Goal: Task Accomplishment & Management: Use online tool/utility

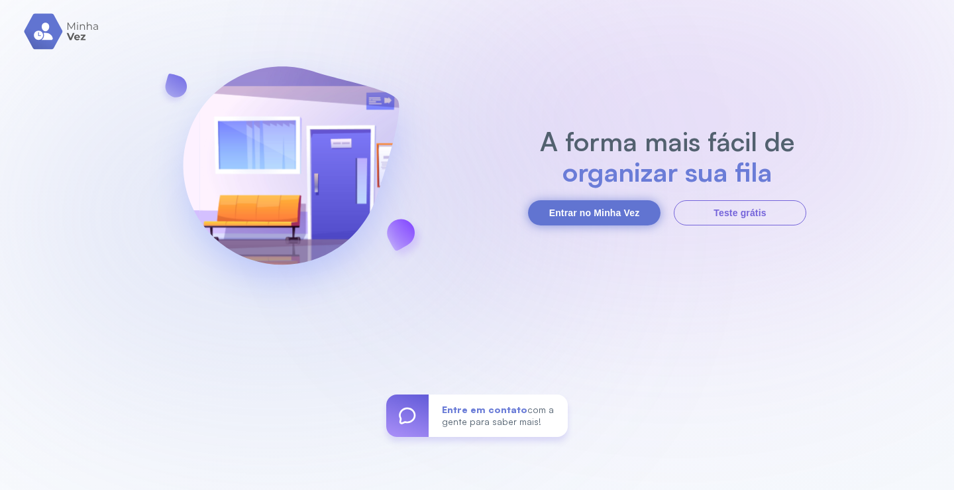
click at [598, 213] on button "Entrar no Minha Vez" at bounding box center [594, 212] width 133 height 25
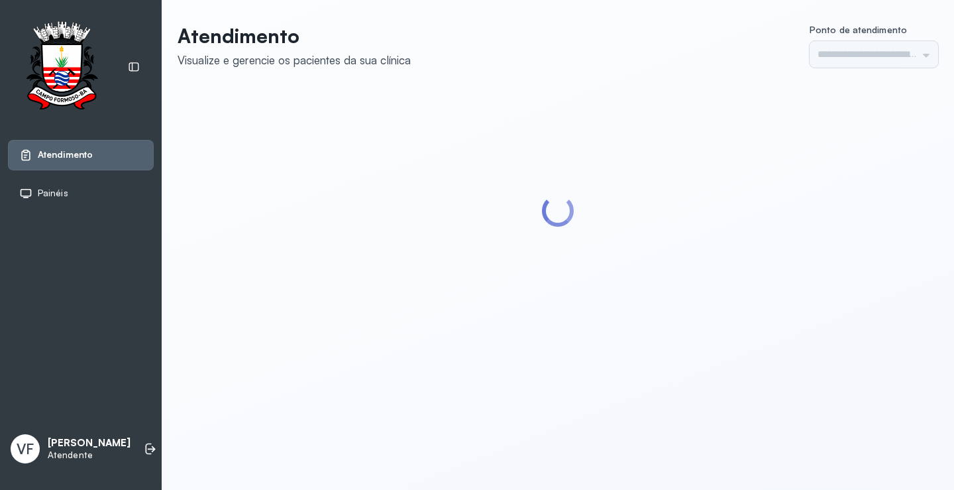
type input "*********"
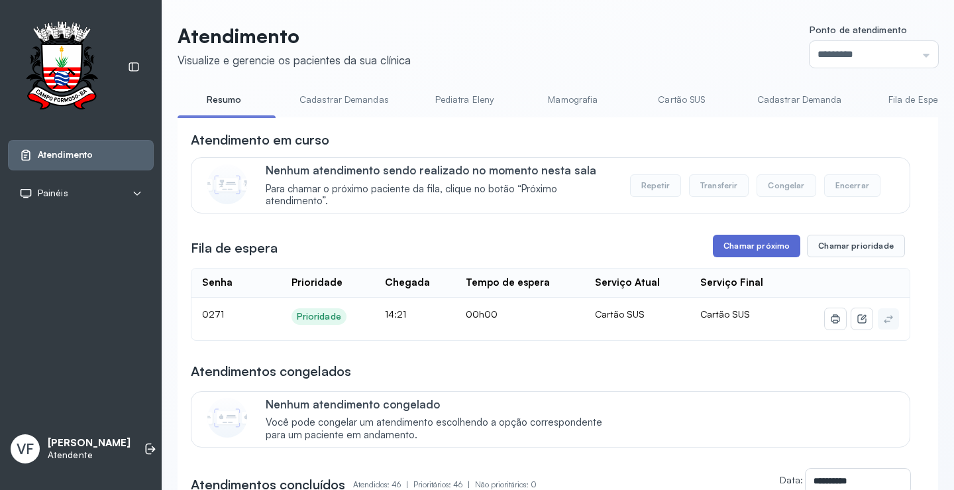
click at [752, 240] on button "Chamar próximo" at bounding box center [756, 246] width 87 height 23
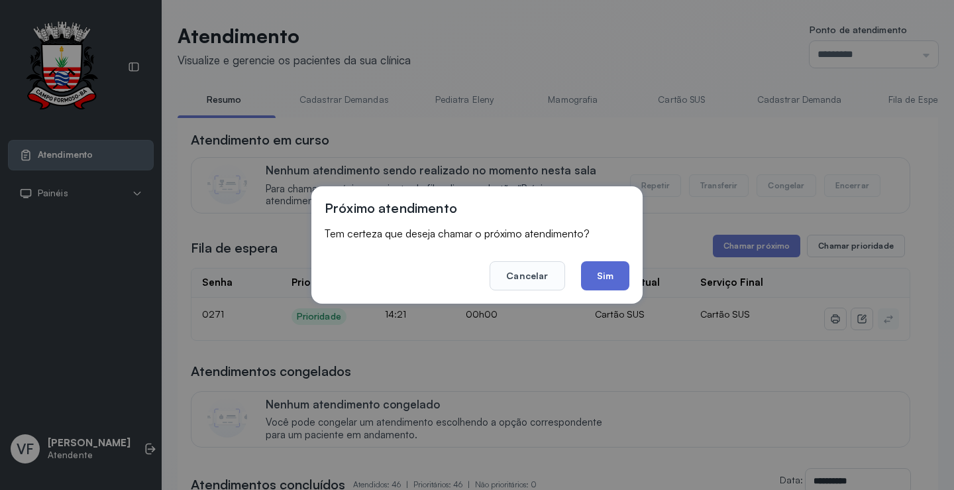
click at [600, 272] on button "Sim" at bounding box center [605, 275] width 48 height 29
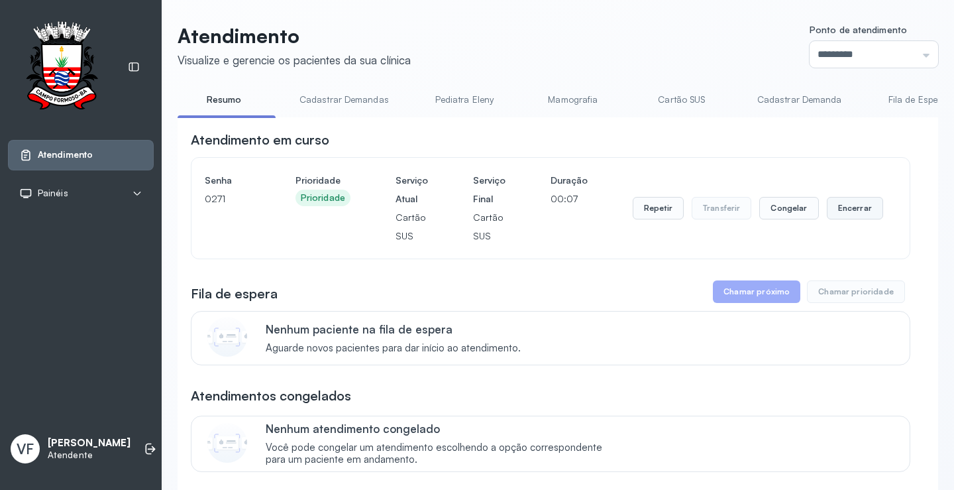
click at [844, 208] on button "Encerrar" at bounding box center [855, 208] width 56 height 23
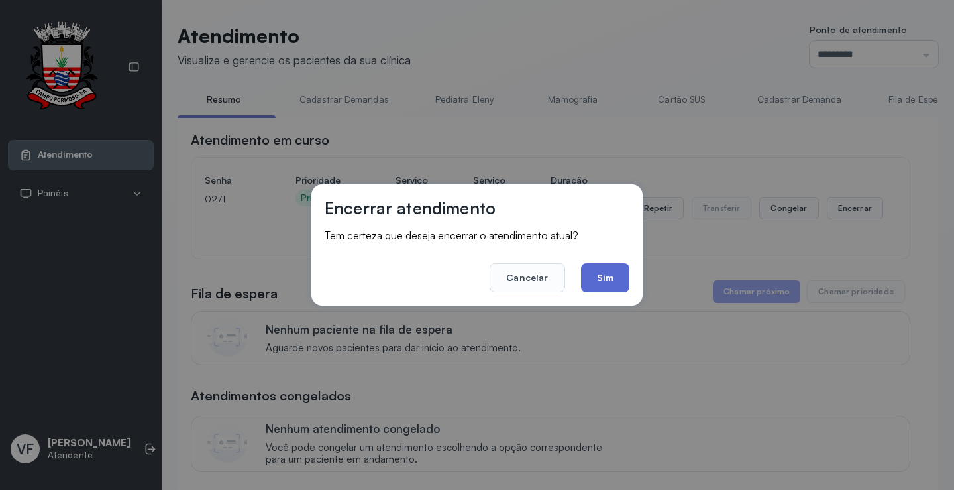
click at [600, 270] on button "Sim" at bounding box center [605, 277] width 48 height 29
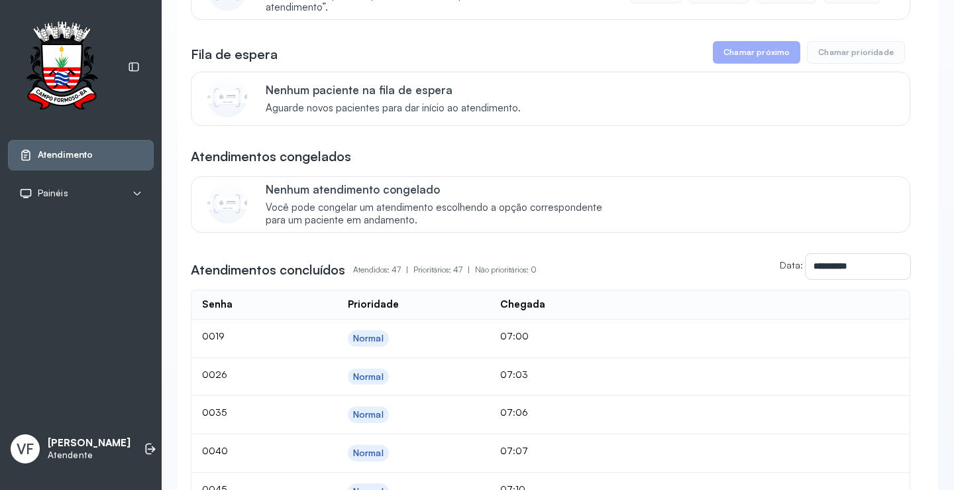
scroll to position [199, 0]
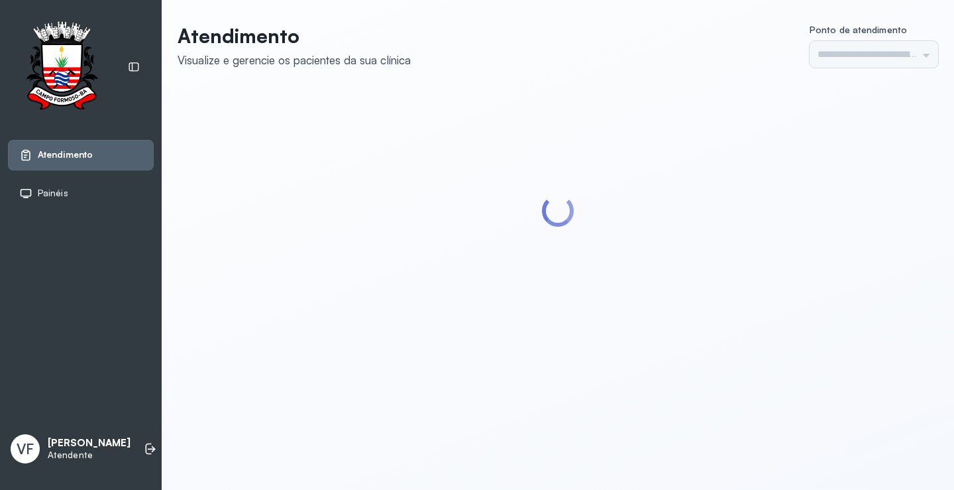
type input "*********"
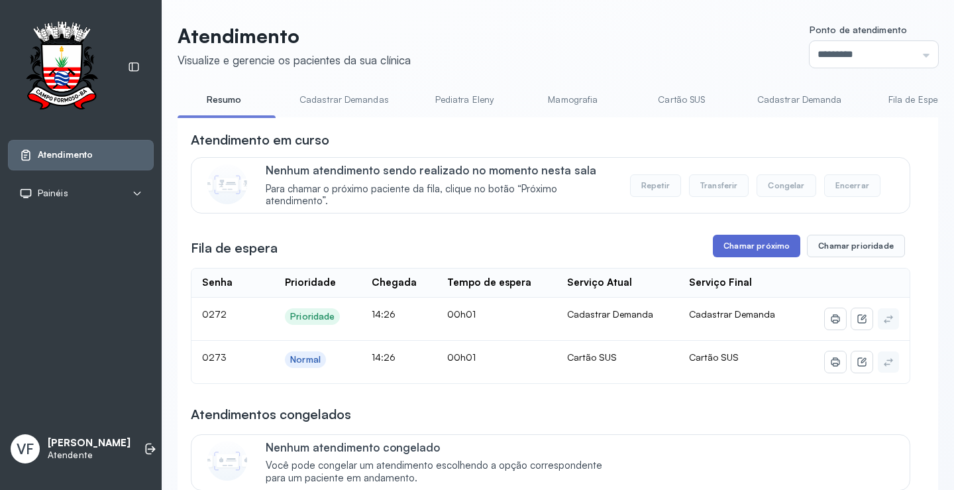
click at [741, 244] on button "Chamar próximo" at bounding box center [756, 246] width 87 height 23
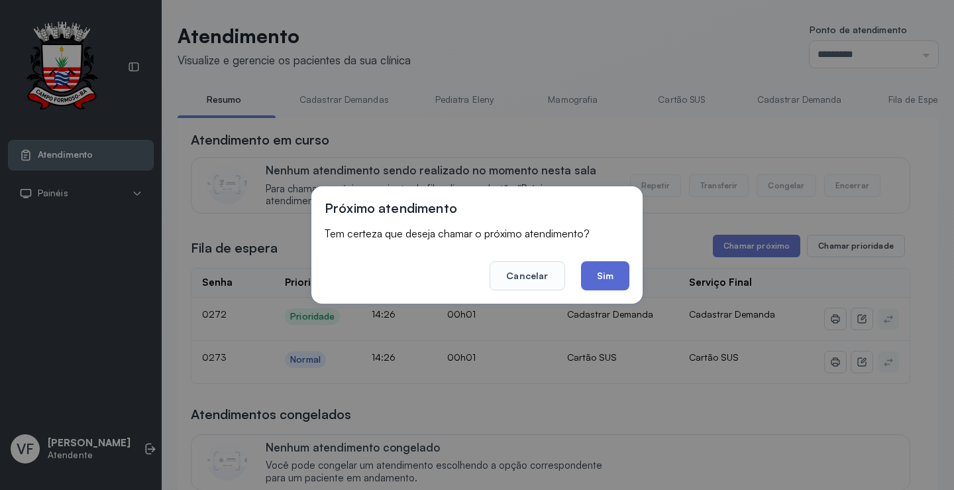
click at [610, 269] on button "Sim" at bounding box center [605, 275] width 48 height 29
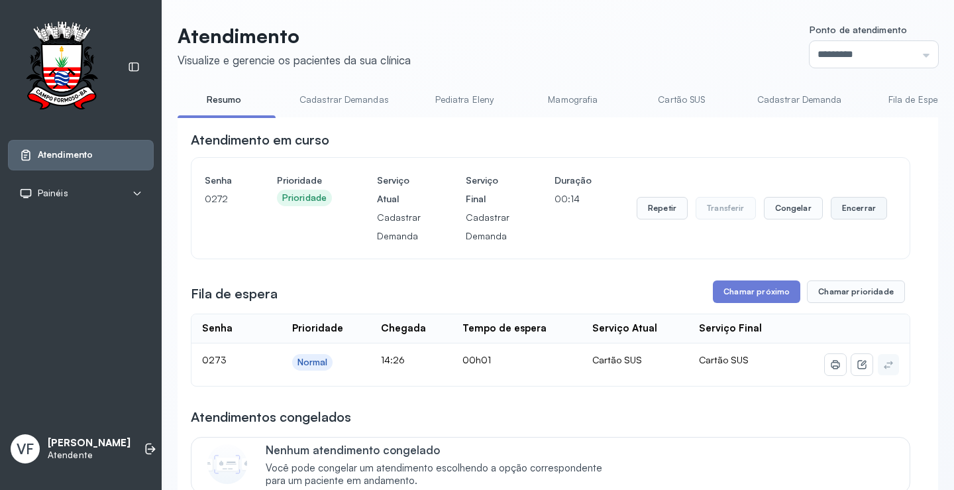
click at [851, 207] on button "Encerrar" at bounding box center [859, 208] width 56 height 23
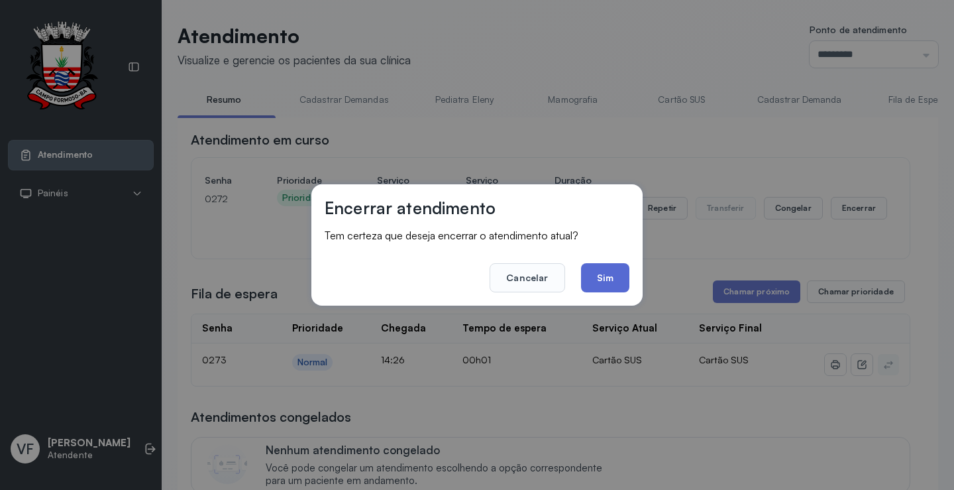
click at [599, 270] on button "Sim" at bounding box center [605, 277] width 48 height 29
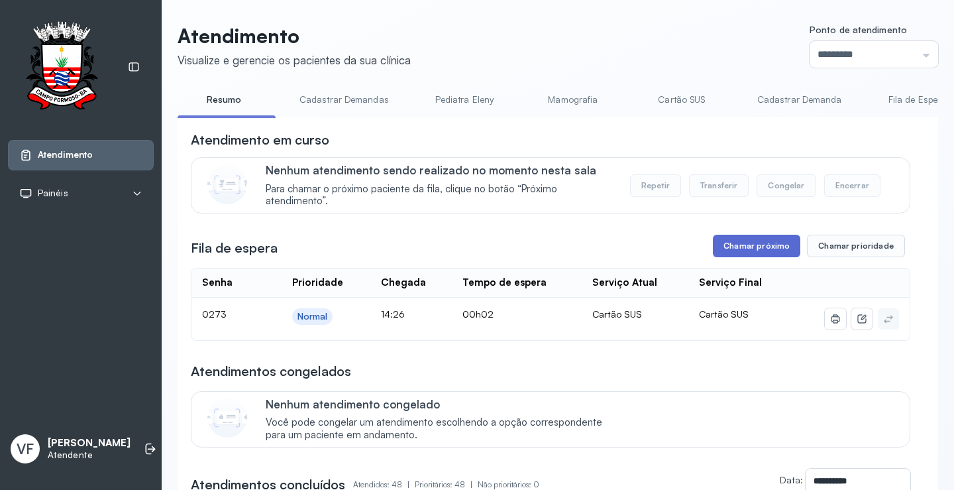
click at [740, 246] on button "Chamar próximo" at bounding box center [756, 246] width 87 height 23
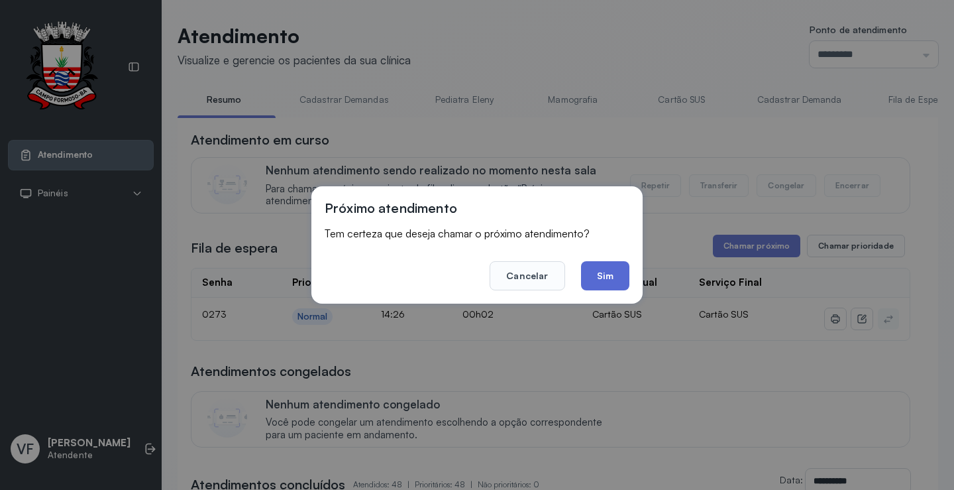
click at [610, 272] on button "Sim" at bounding box center [605, 275] width 48 height 29
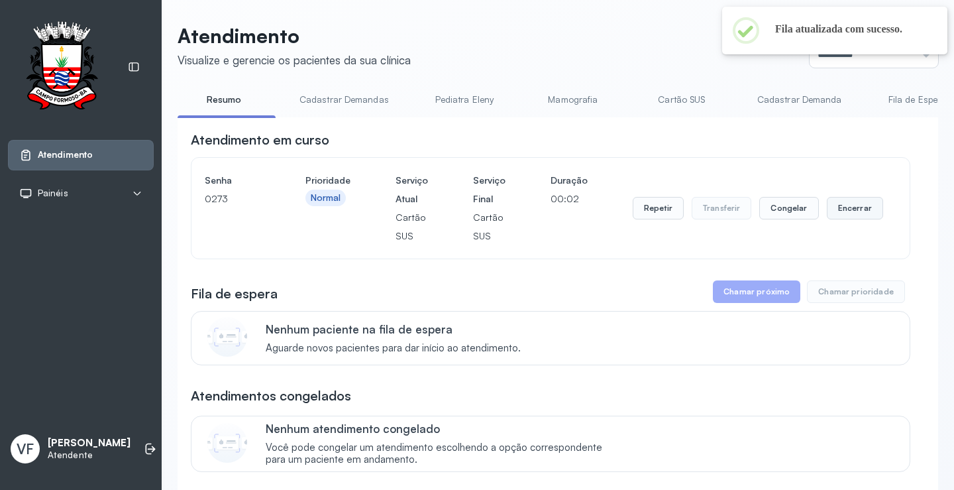
click at [831, 209] on button "Encerrar" at bounding box center [855, 208] width 56 height 23
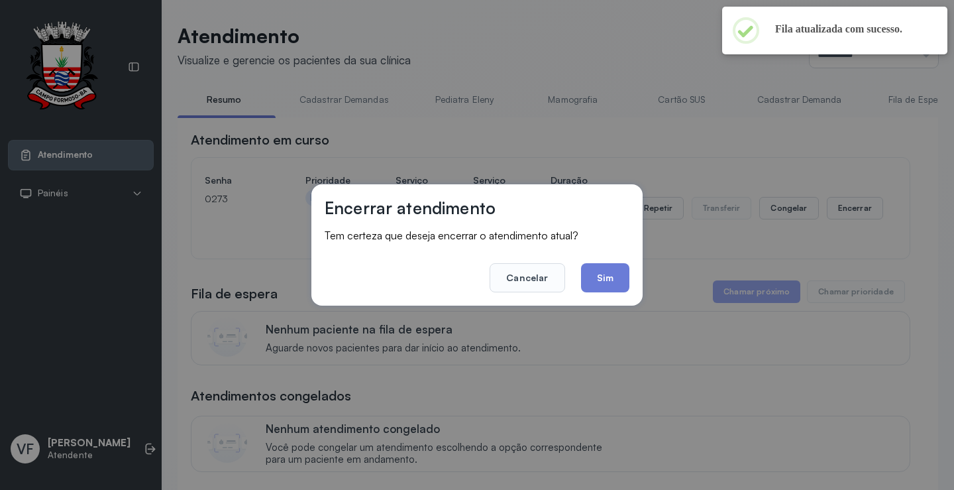
click at [604, 269] on button "Sim" at bounding box center [605, 277] width 48 height 29
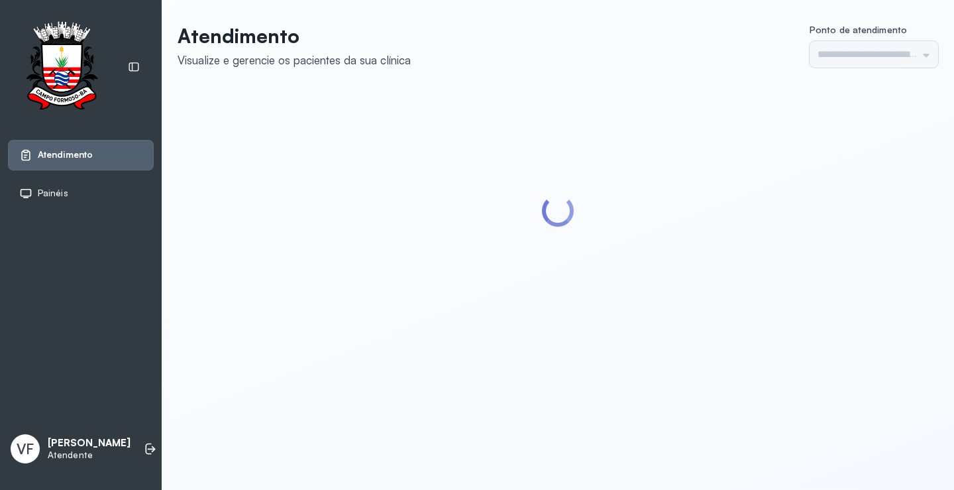
type input "*********"
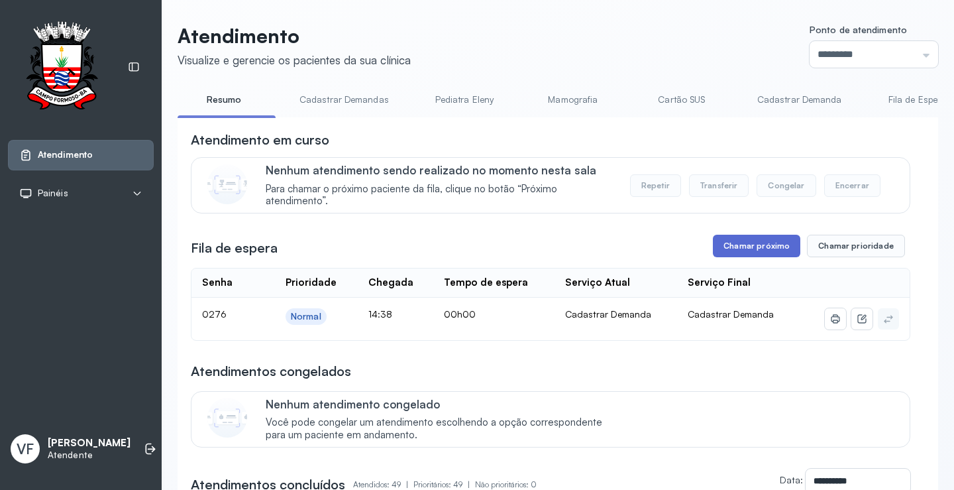
click at [749, 252] on button "Chamar próximo" at bounding box center [756, 246] width 87 height 23
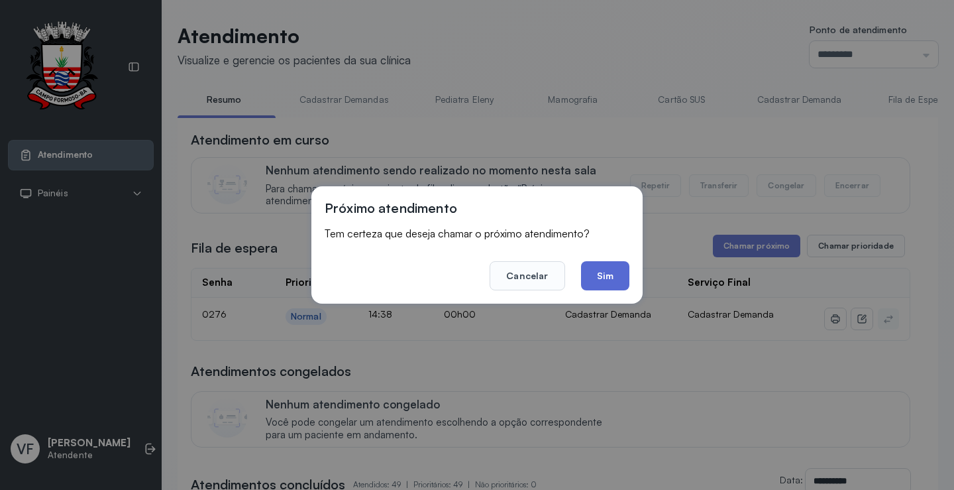
click at [592, 276] on button "Sim" at bounding box center [605, 275] width 48 height 29
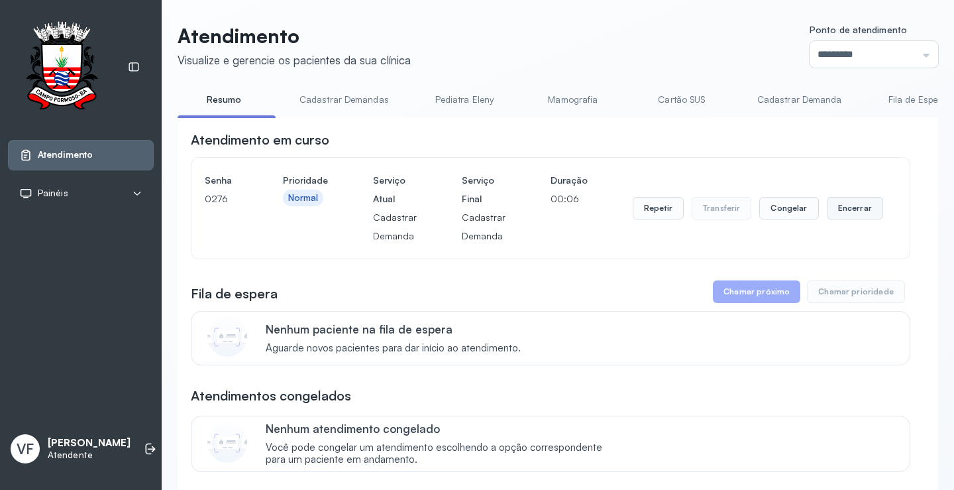
click at [843, 208] on button "Encerrar" at bounding box center [855, 208] width 56 height 23
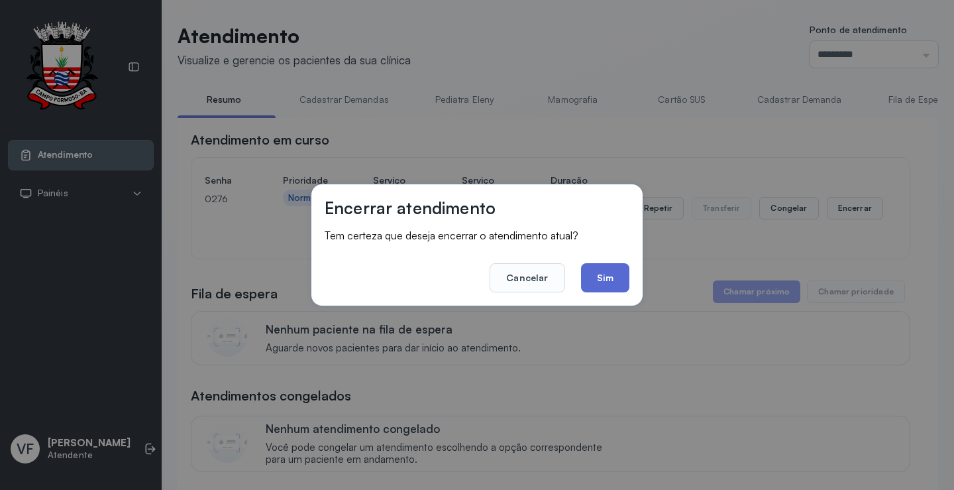
click at [607, 274] on button "Sim" at bounding box center [605, 277] width 48 height 29
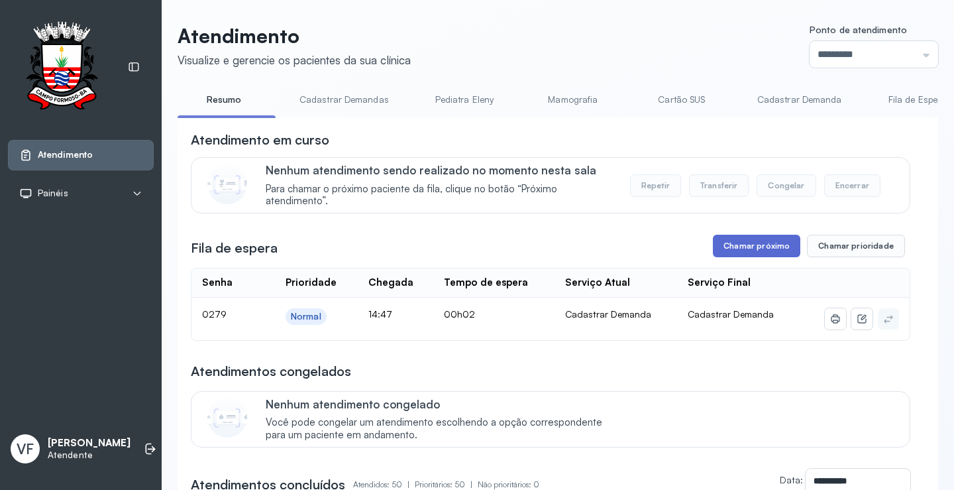
click at [756, 247] on button "Chamar próximo" at bounding box center [756, 246] width 87 height 23
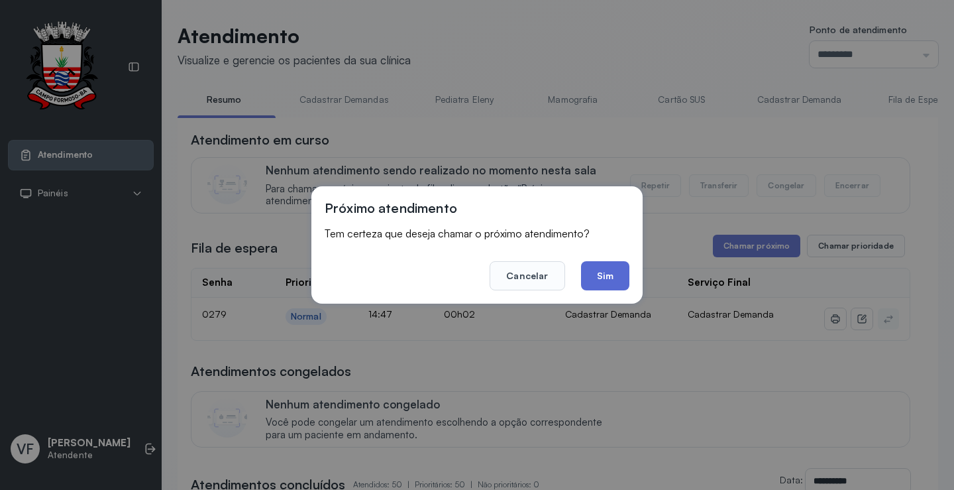
click at [608, 274] on button "Sim" at bounding box center [605, 275] width 48 height 29
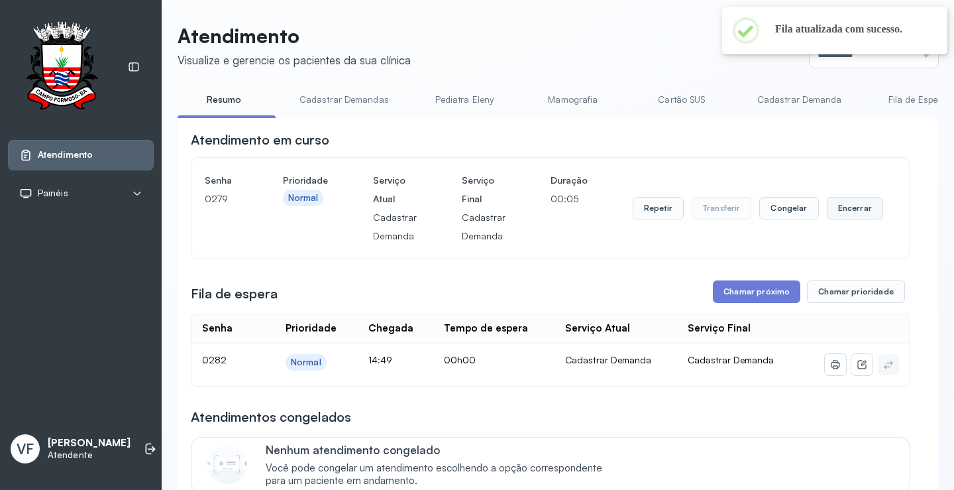
click at [855, 205] on button "Encerrar" at bounding box center [855, 208] width 56 height 23
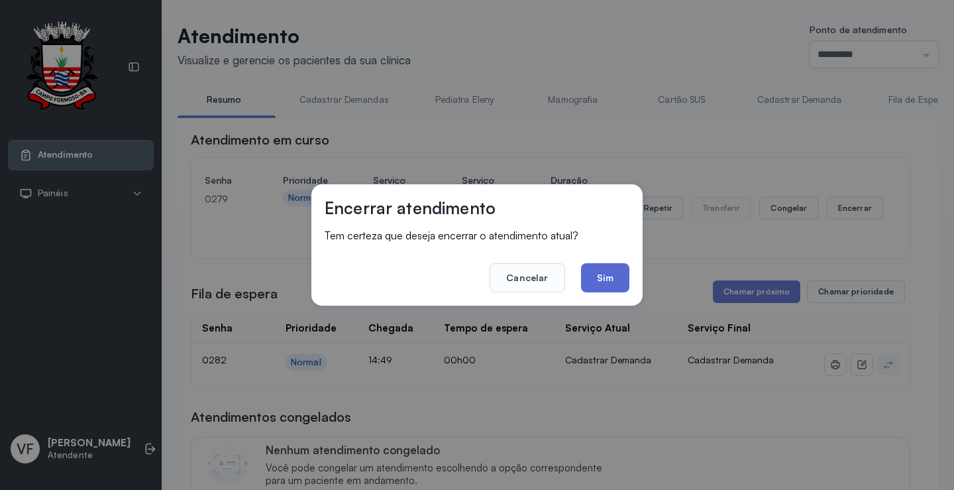
click at [606, 276] on button "Sim" at bounding box center [605, 277] width 48 height 29
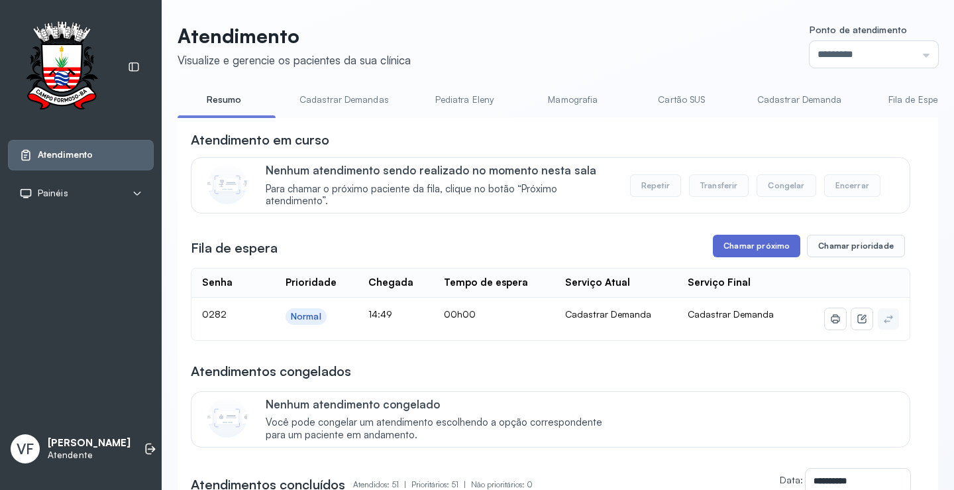
click at [749, 242] on button "Chamar próximo" at bounding box center [756, 246] width 87 height 23
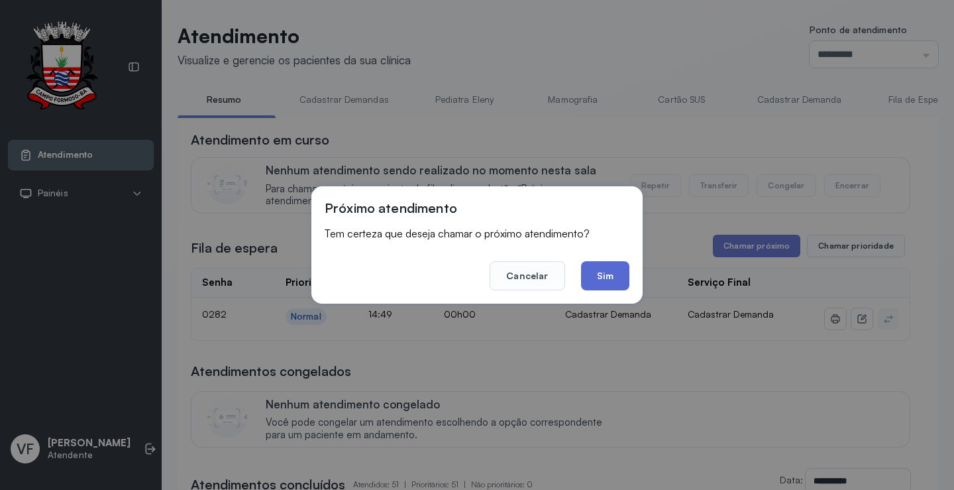
click at [610, 268] on button "Sim" at bounding box center [605, 275] width 48 height 29
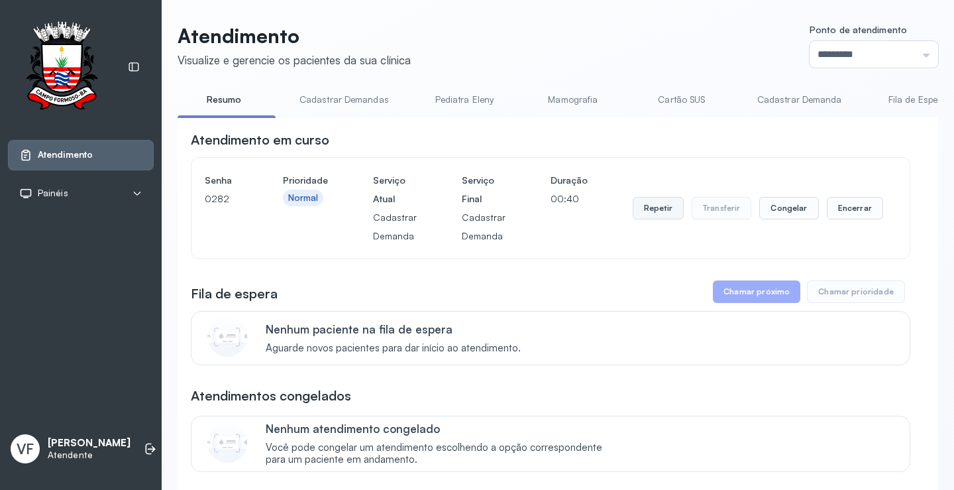
click at [644, 208] on button "Repetir" at bounding box center [658, 208] width 51 height 23
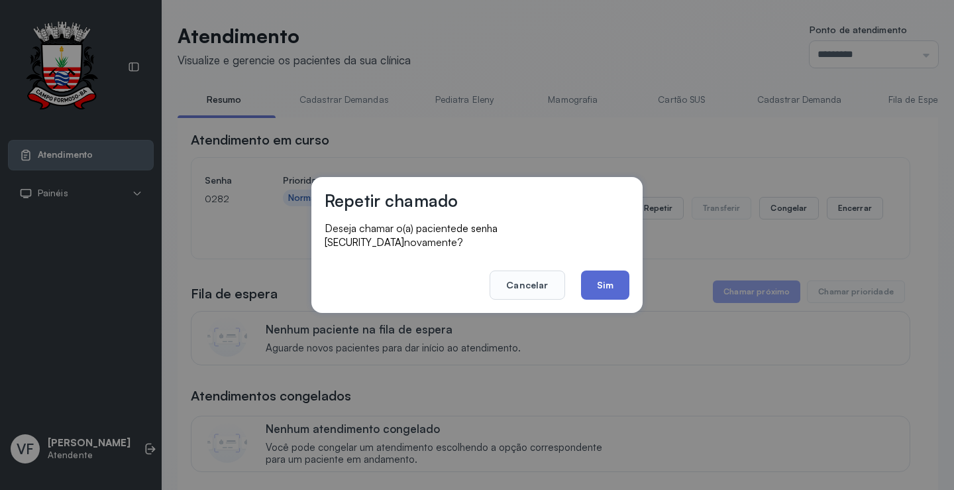
click at [604, 275] on button "Sim" at bounding box center [605, 284] width 48 height 29
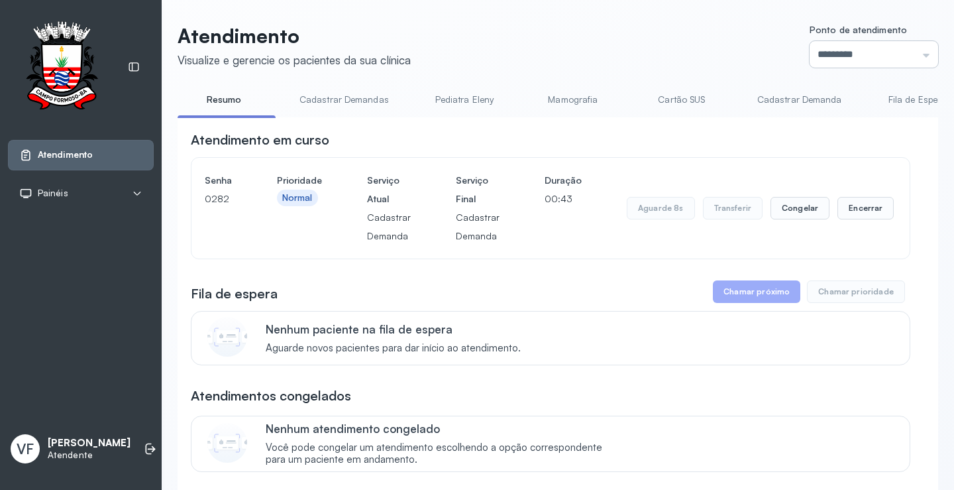
click at [855, 56] on input "*********" at bounding box center [874, 54] width 129 height 27
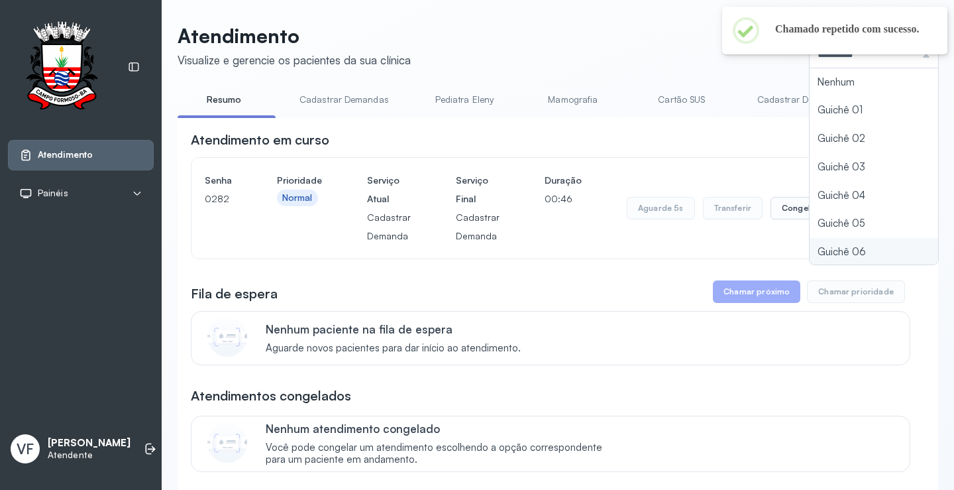
scroll to position [58, 0]
type input "*********"
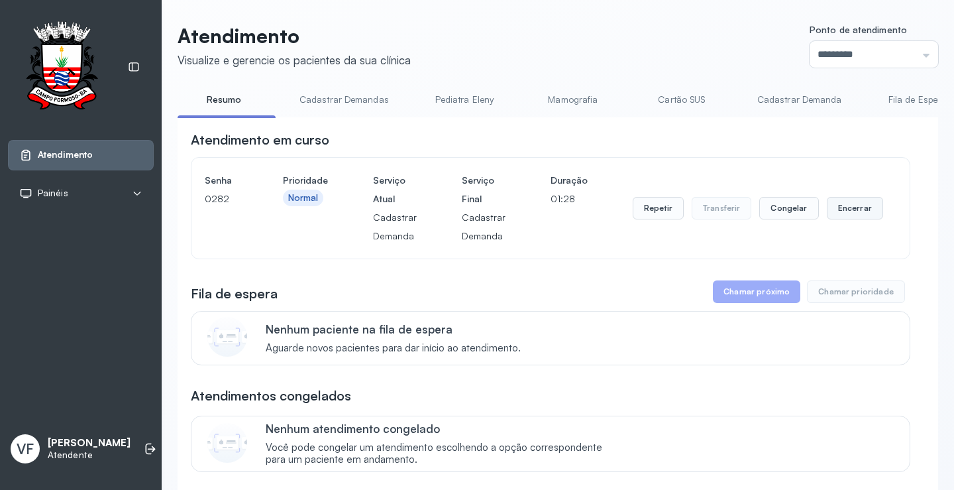
click at [838, 209] on button "Encerrar" at bounding box center [855, 208] width 56 height 23
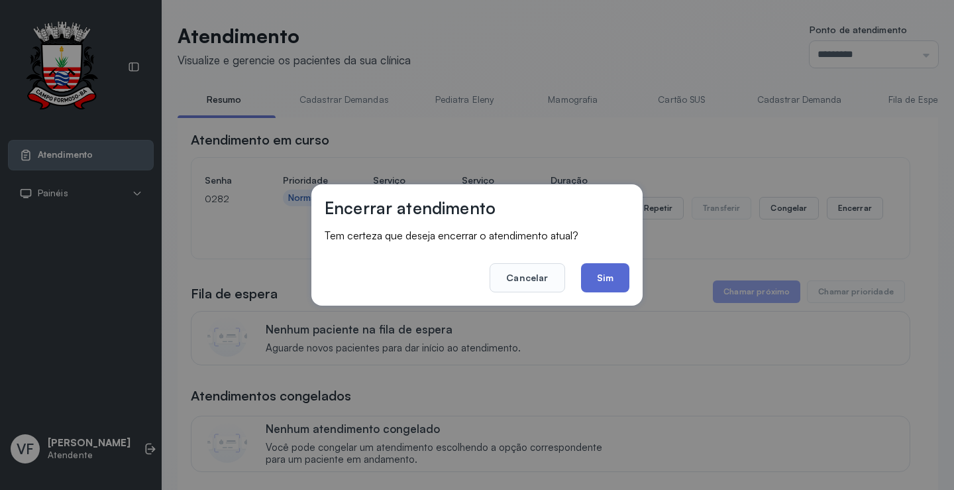
click at [607, 270] on button "Sim" at bounding box center [605, 277] width 48 height 29
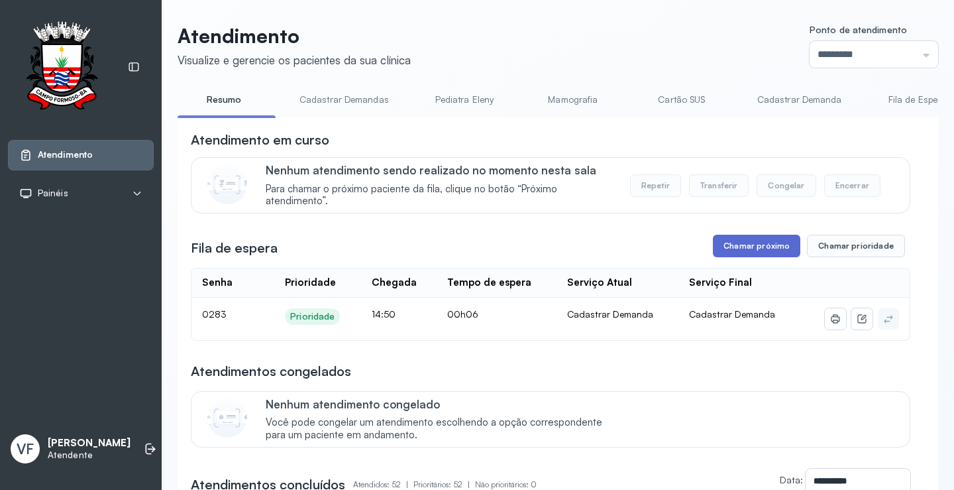
click at [734, 246] on button "Chamar próximo" at bounding box center [756, 246] width 87 height 23
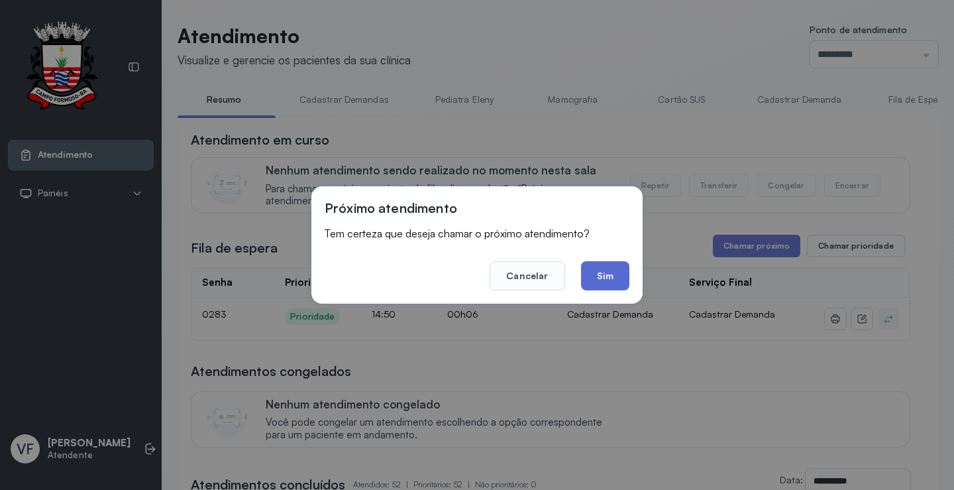
click at [604, 274] on button "Sim" at bounding box center [605, 275] width 48 height 29
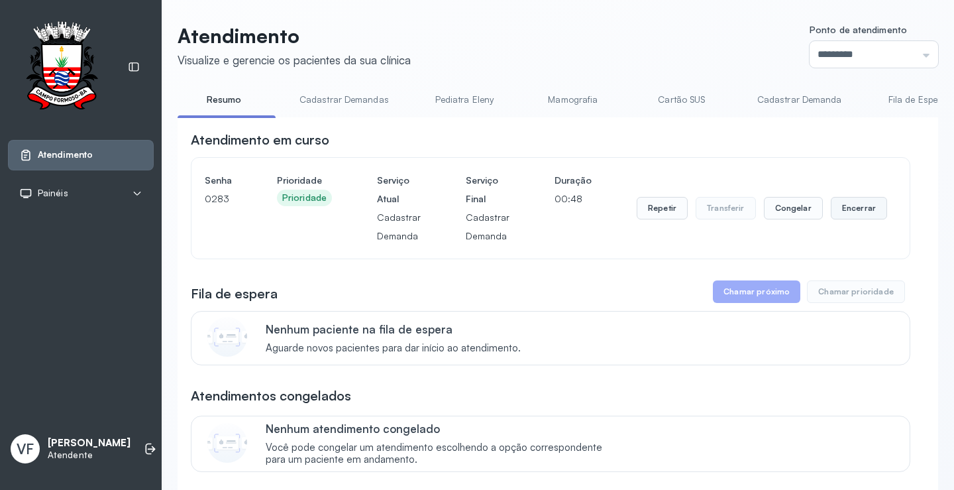
click at [841, 209] on button "Encerrar" at bounding box center [859, 208] width 56 height 23
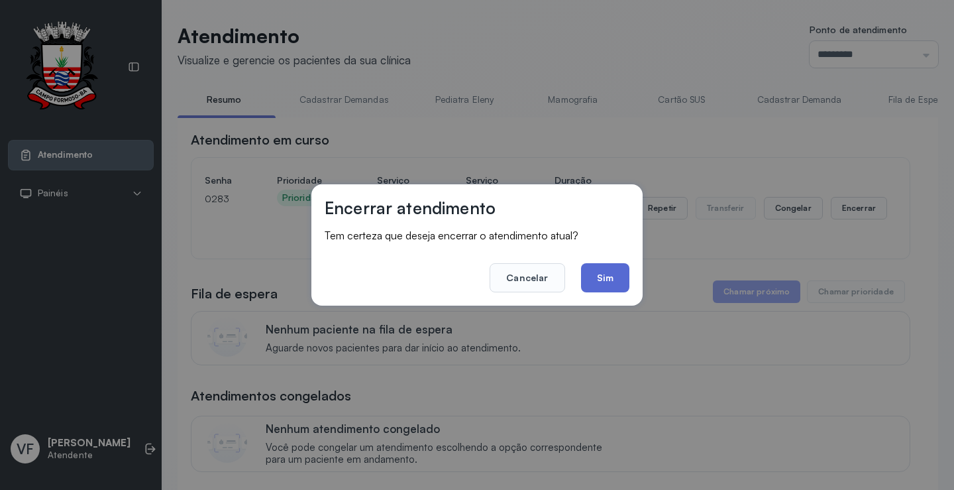
click at [600, 277] on button "Sim" at bounding box center [605, 277] width 48 height 29
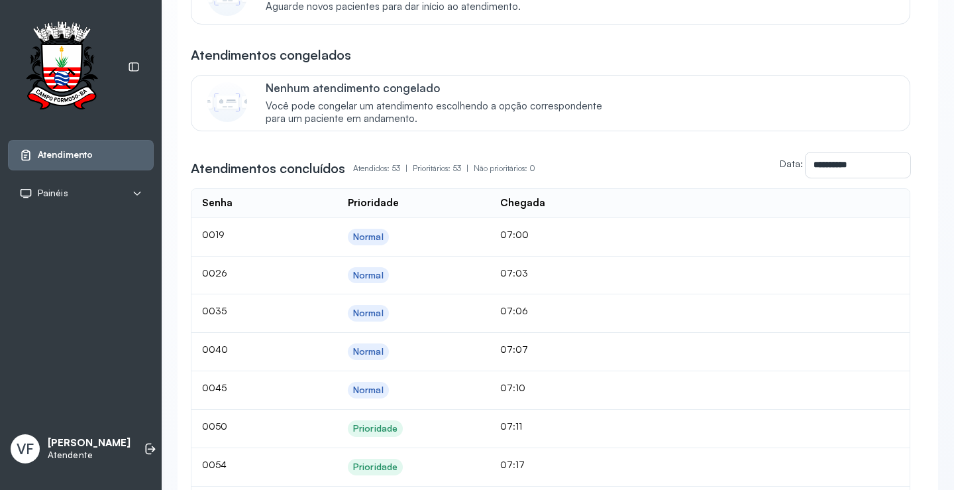
scroll to position [0, 0]
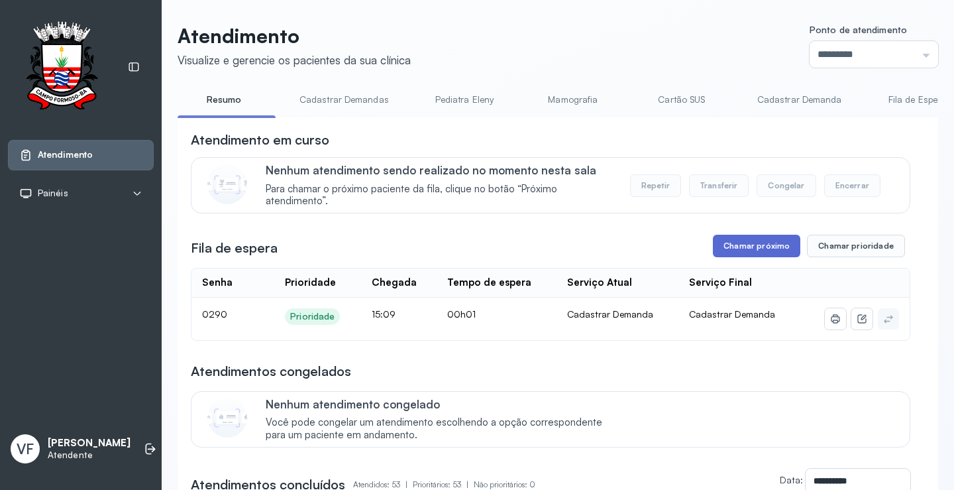
click at [753, 246] on button "Chamar próximo" at bounding box center [756, 246] width 87 height 23
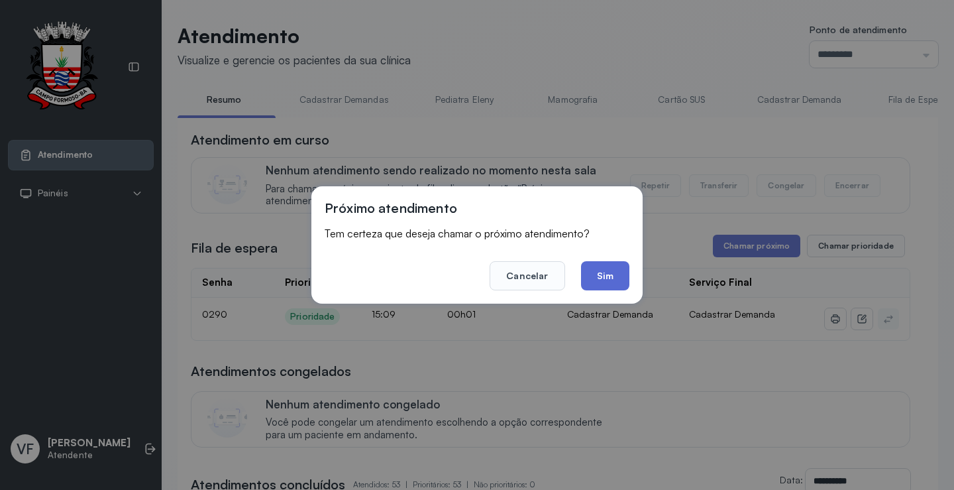
click at [596, 272] on button "Sim" at bounding box center [605, 275] width 48 height 29
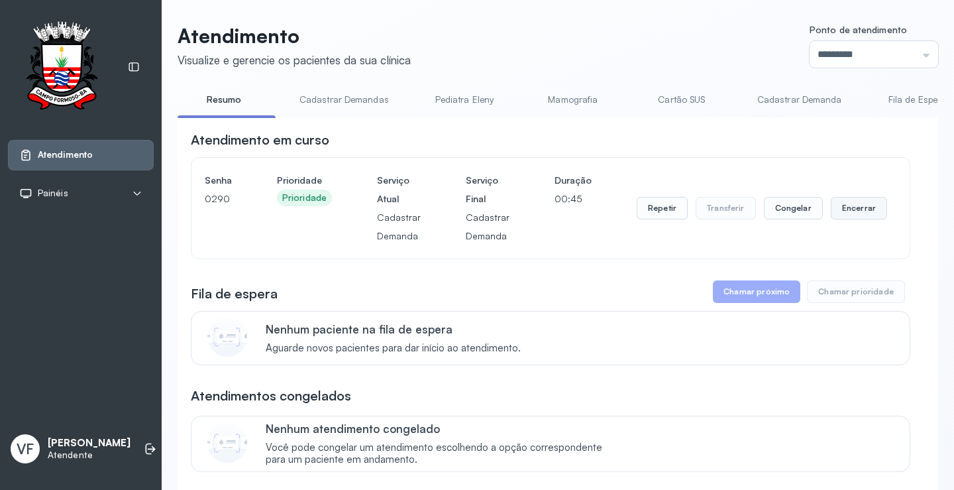
click at [845, 204] on button "Encerrar" at bounding box center [859, 208] width 56 height 23
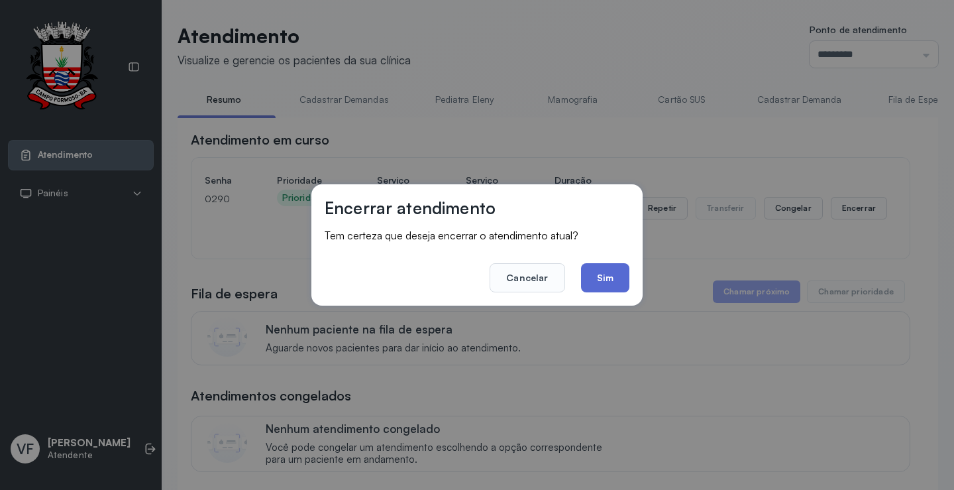
click at [607, 270] on button "Sim" at bounding box center [605, 277] width 48 height 29
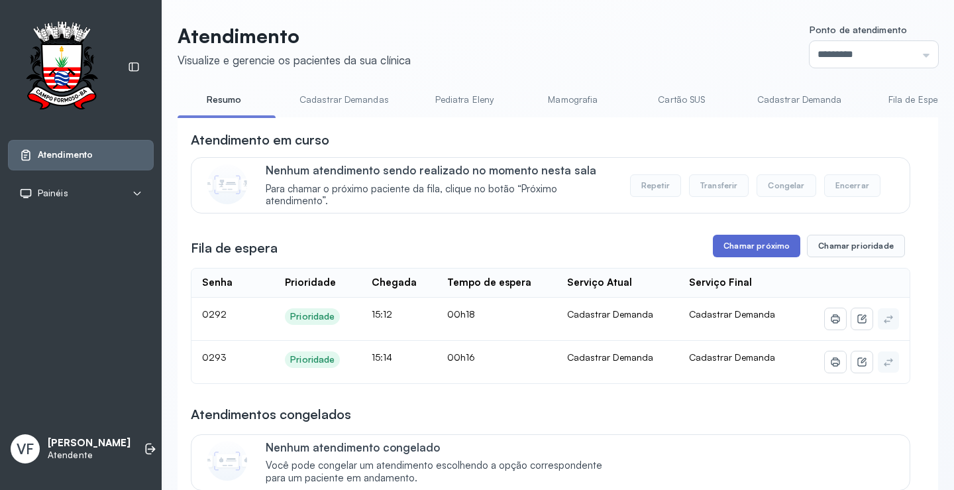
click at [752, 247] on button "Chamar próximo" at bounding box center [756, 246] width 87 height 23
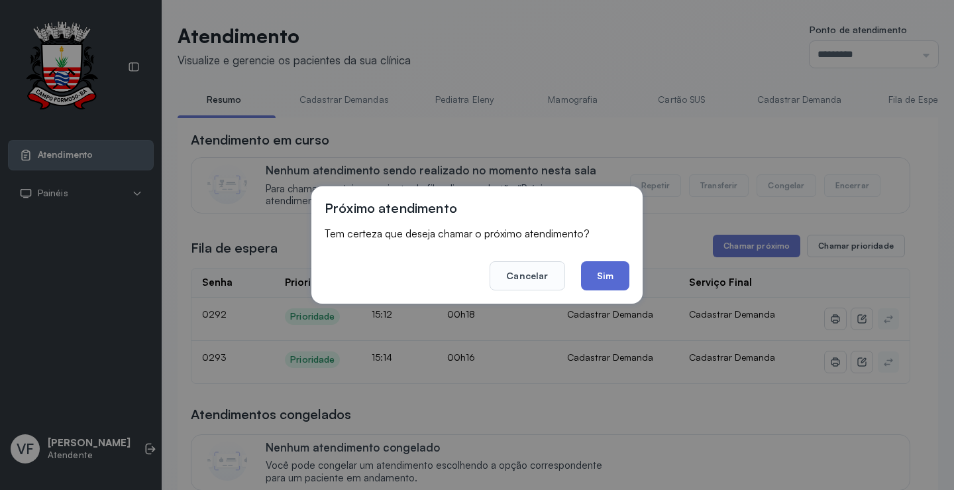
click at [598, 274] on button "Sim" at bounding box center [605, 275] width 48 height 29
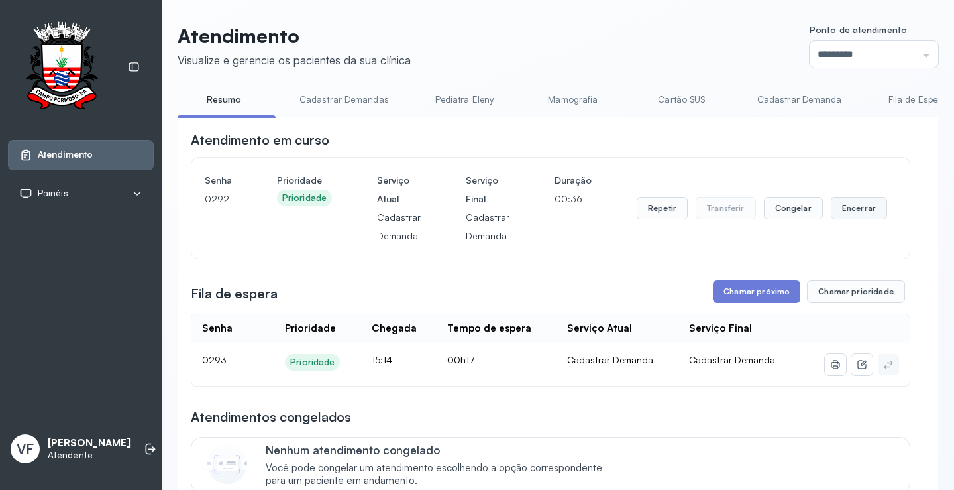
click at [849, 203] on button "Encerrar" at bounding box center [859, 208] width 56 height 23
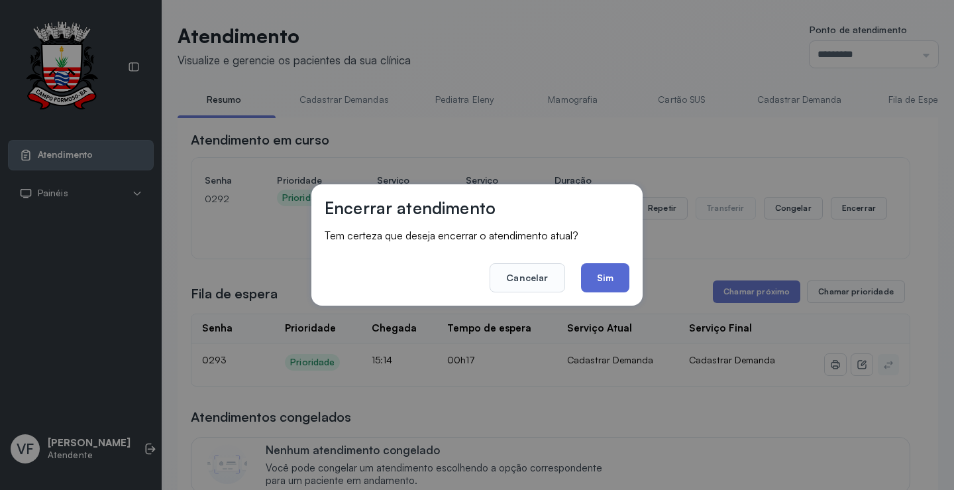
click at [602, 276] on button "Sim" at bounding box center [605, 277] width 48 height 29
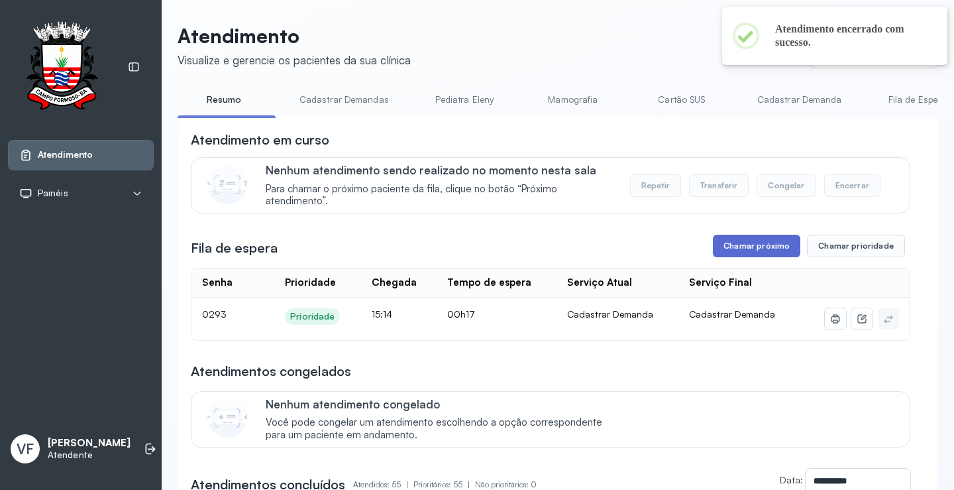
click at [741, 241] on button "Chamar próximo" at bounding box center [756, 246] width 87 height 23
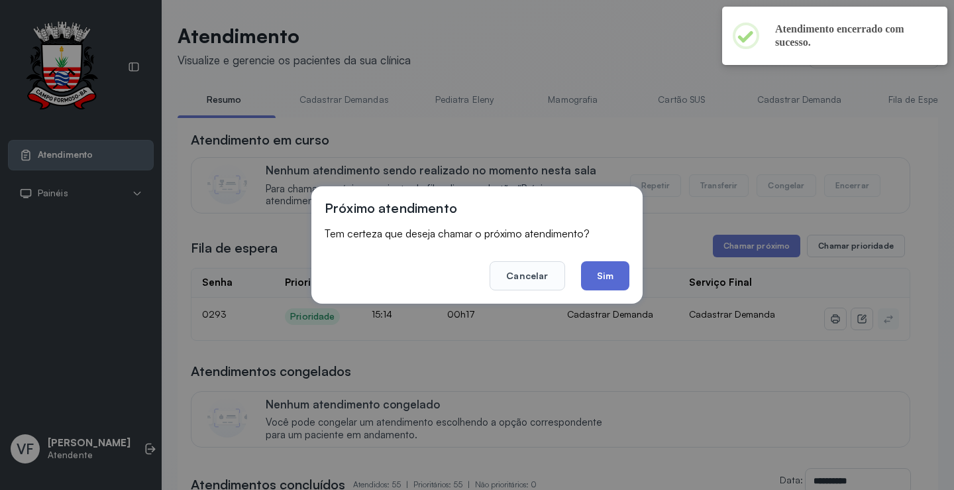
click at [616, 280] on button "Sim" at bounding box center [605, 275] width 48 height 29
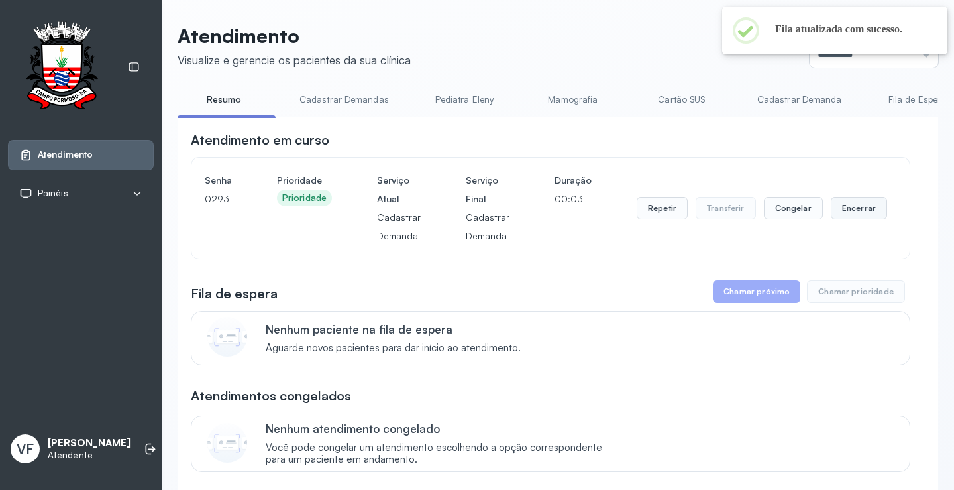
click at [844, 207] on button "Encerrar" at bounding box center [859, 208] width 56 height 23
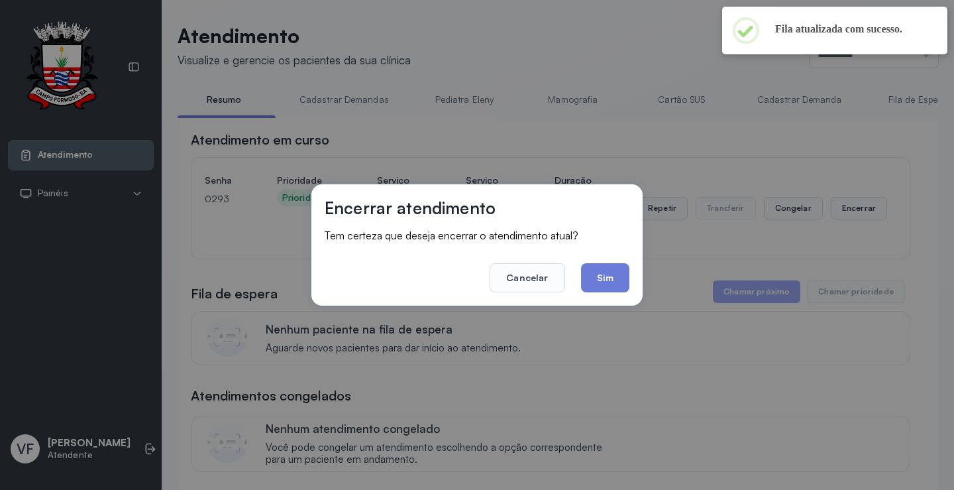
drag, startPoint x: 605, startPoint y: 271, endPoint x: 577, endPoint y: 244, distance: 38.9
click at [604, 272] on button "Sim" at bounding box center [605, 277] width 48 height 29
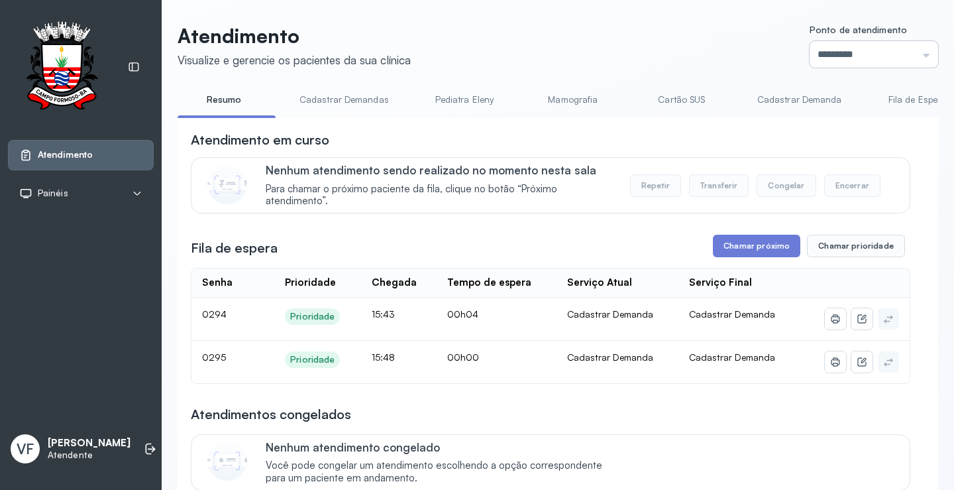
click at [835, 45] on input "*********" at bounding box center [874, 54] width 129 height 27
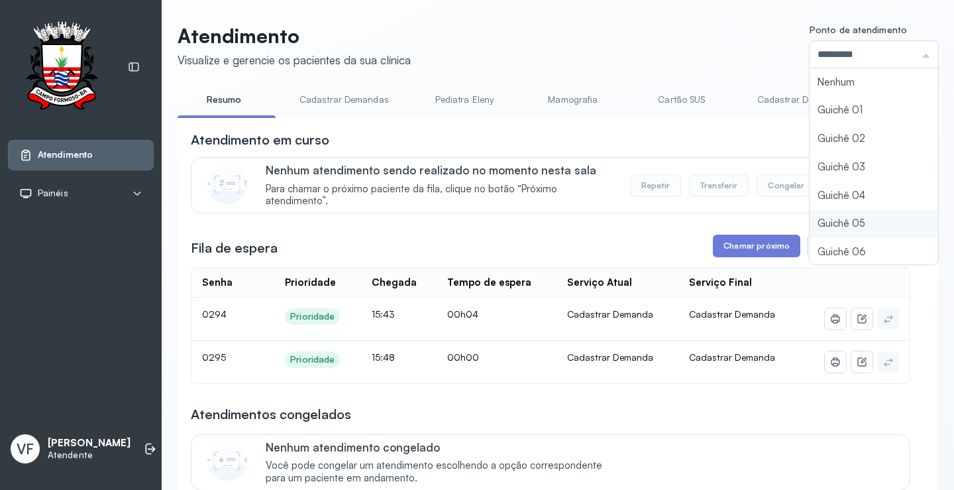
type input "*********"
